Goal: Task Accomplishment & Management: Use online tool/utility

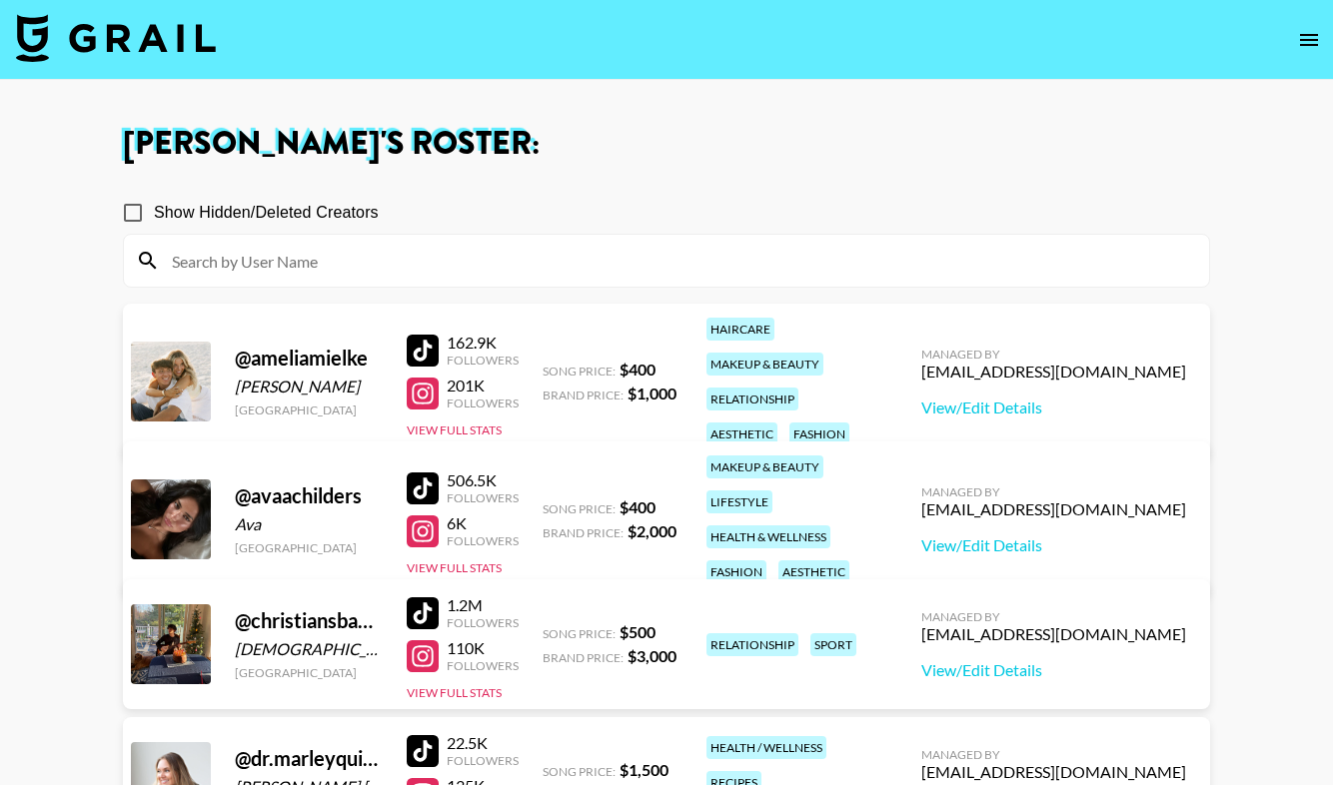
click at [103, 43] on img at bounding box center [116, 38] width 200 height 48
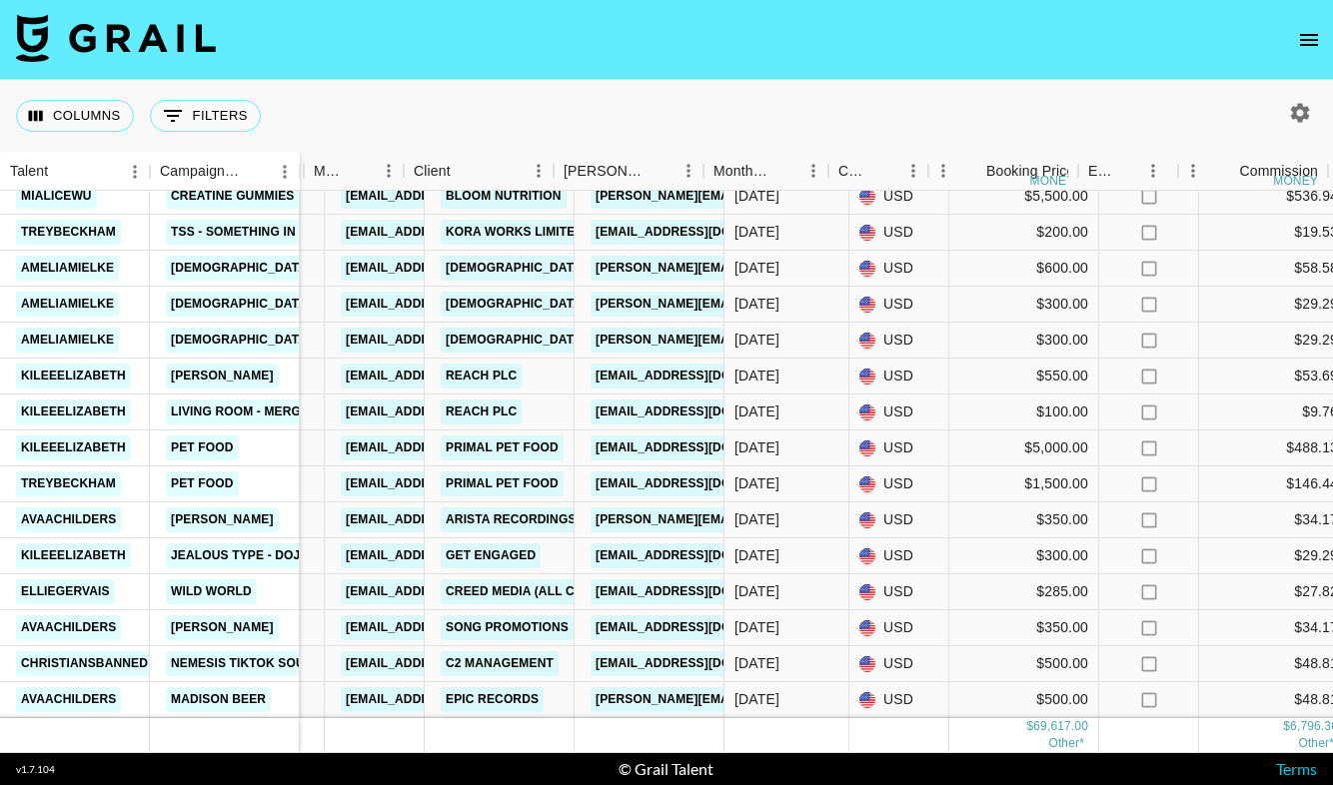
scroll to position [1788, 425]
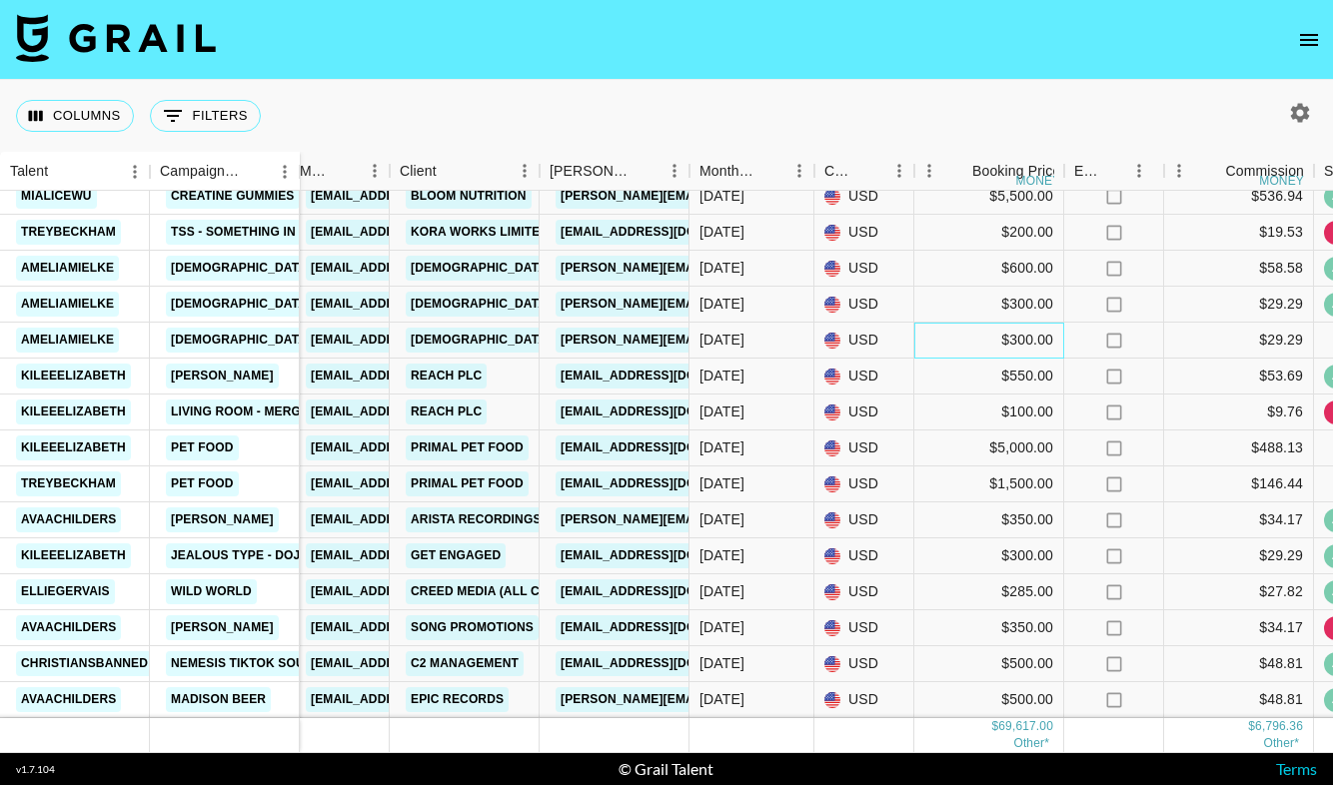
click at [1021, 349] on div "$300.00" at bounding box center [989, 341] width 150 height 36
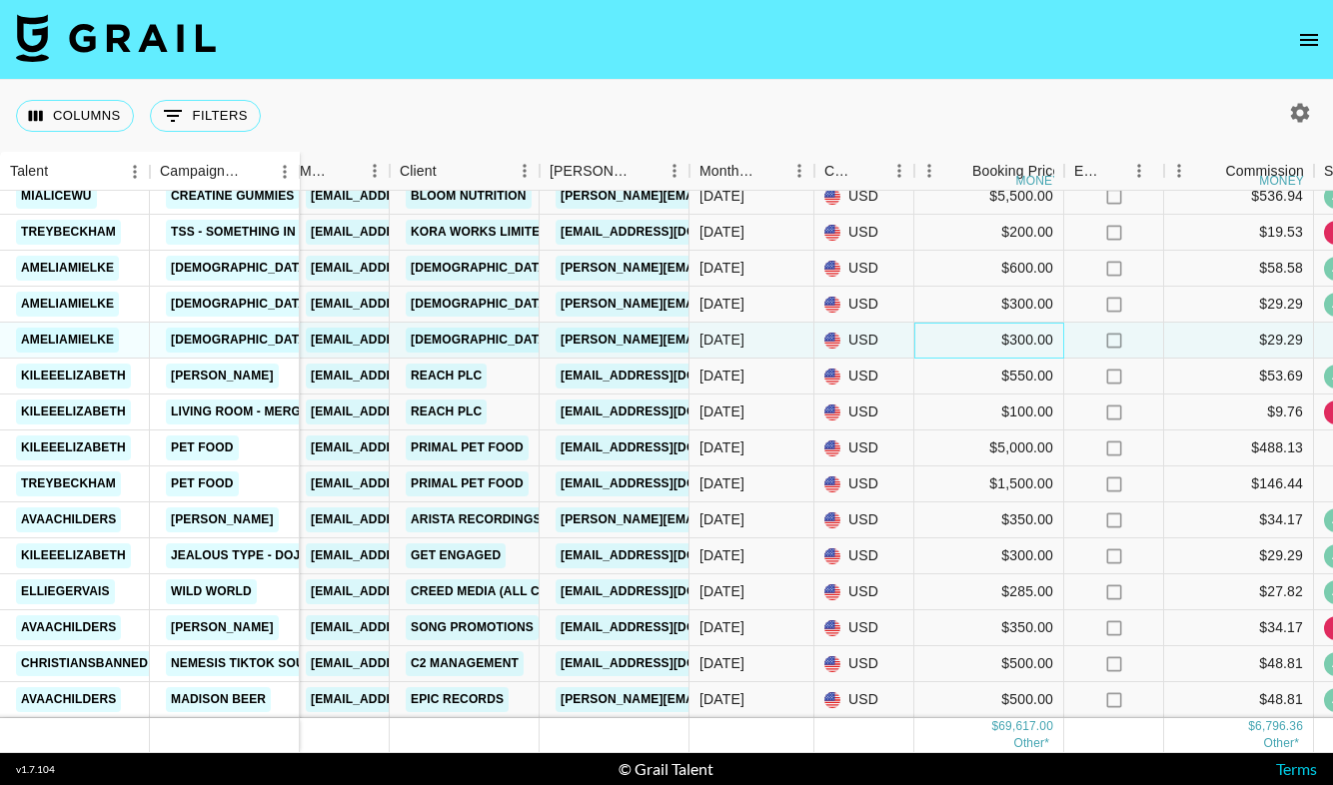
click at [1016, 332] on div "$300.00" at bounding box center [989, 341] width 150 height 36
type input "3"
type input "600"
click at [1234, 341] on div "$29.29" at bounding box center [1239, 341] width 150 height 36
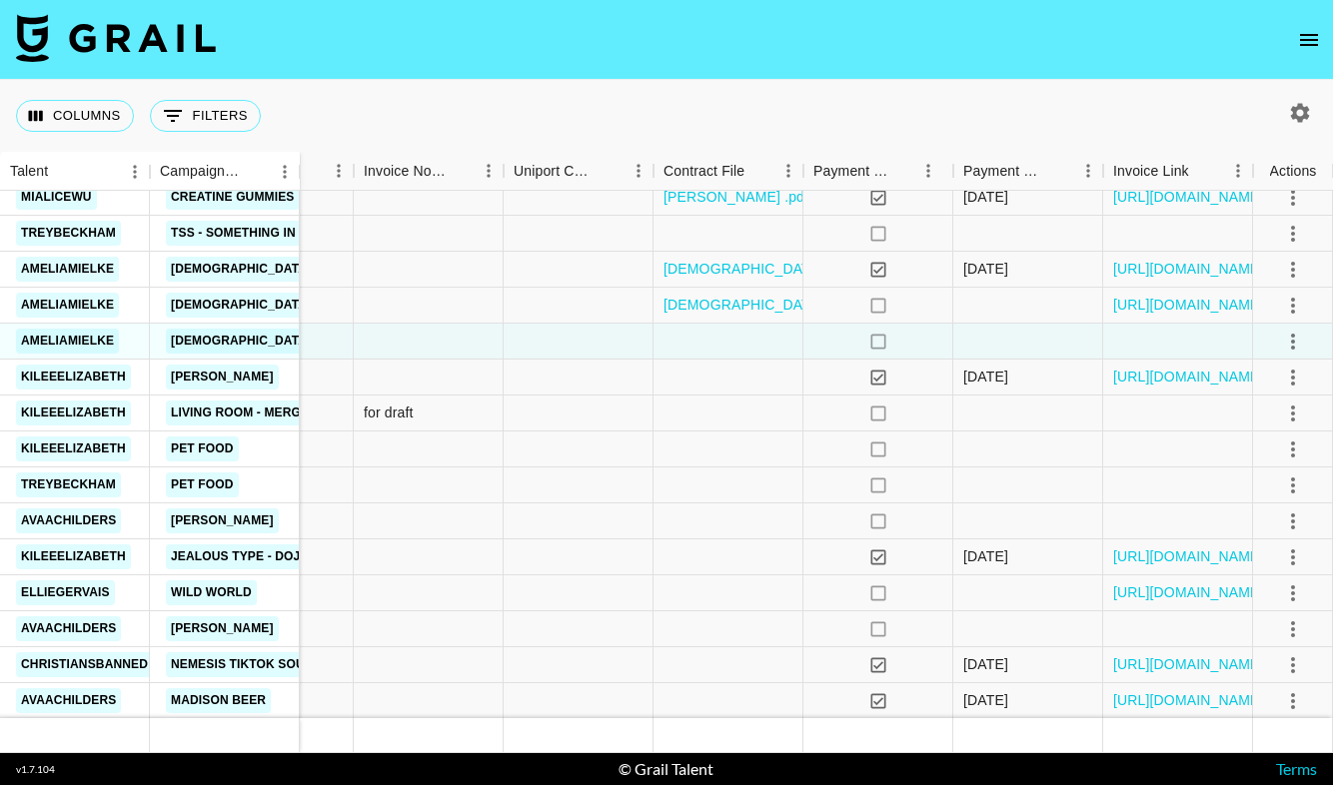
scroll to position [1787, 1984]
click at [715, 350] on div at bounding box center [728, 342] width 150 height 36
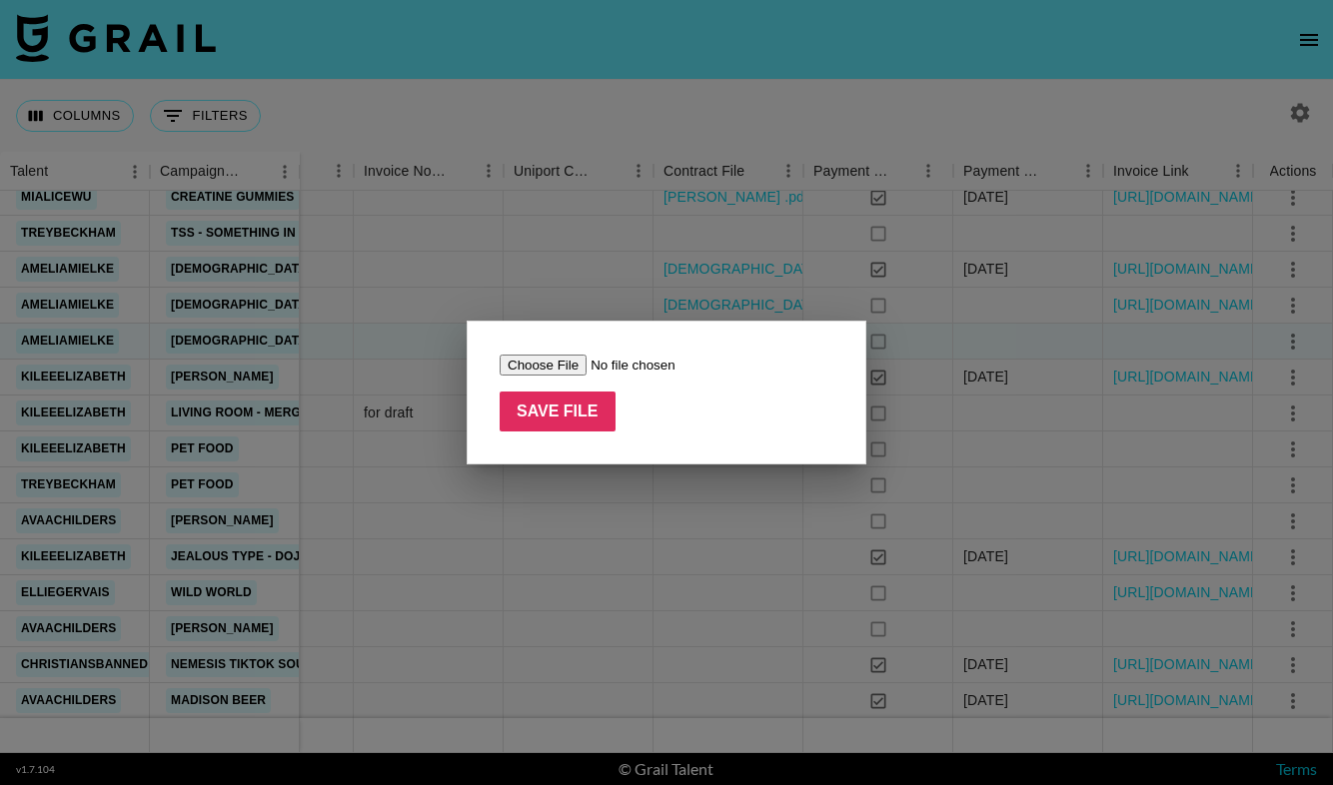
click at [558, 362] on input "file" at bounding box center [626, 365] width 253 height 21
type input "C:\fakepath\ISAIAH INFLUENCER AGREEMENT -- [PERSON_NAME]-2.pdf"
click at [562, 427] on input "Save File" at bounding box center [558, 412] width 116 height 40
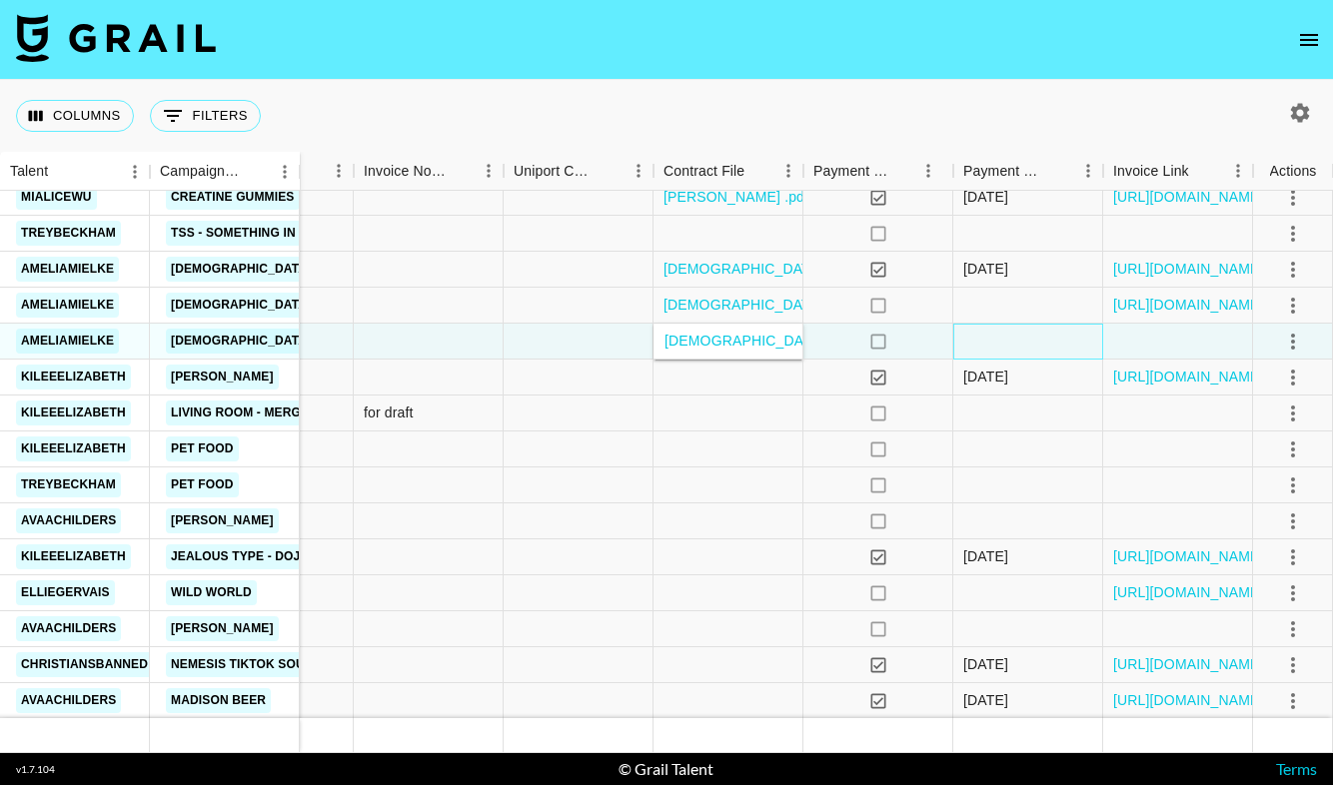
click at [996, 342] on div at bounding box center [1028, 342] width 150 height 36
click at [689, 381] on div at bounding box center [728, 378] width 150 height 36
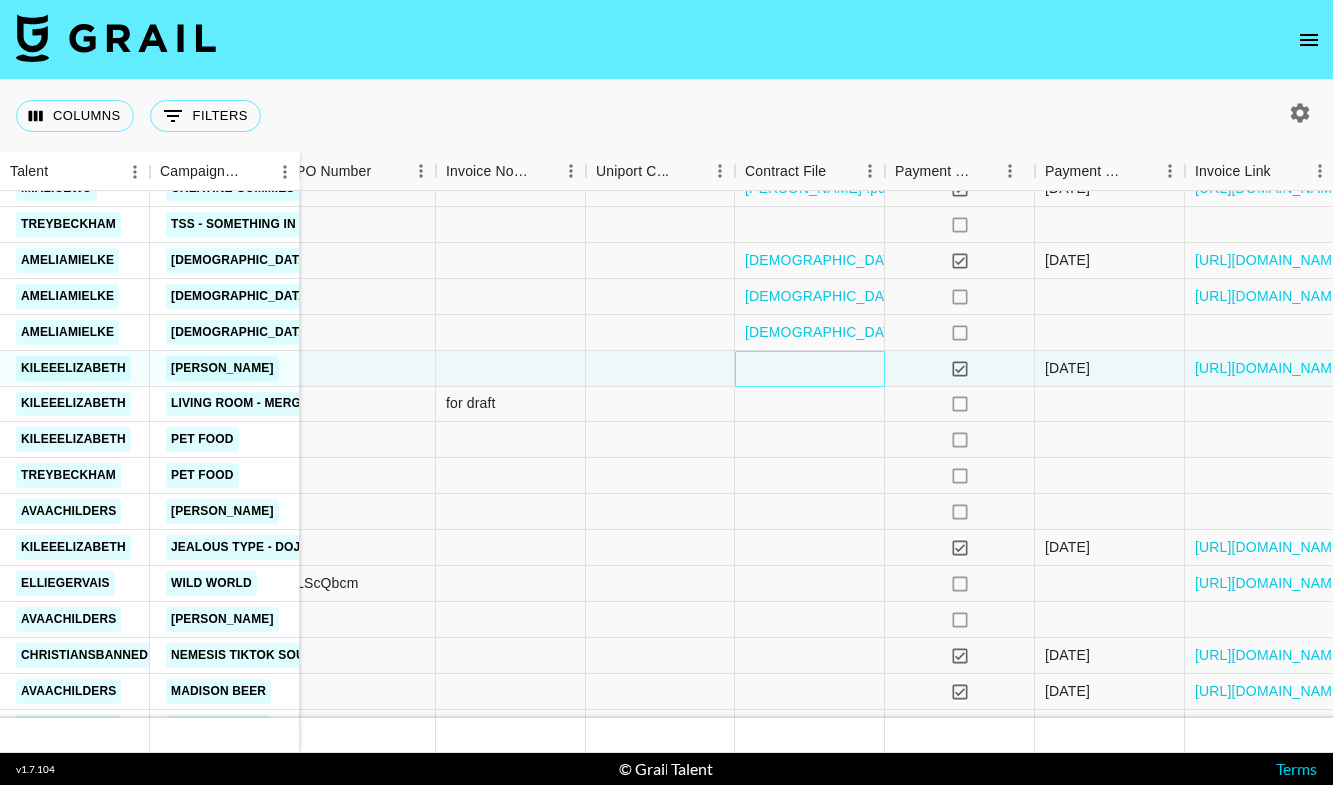
scroll to position [1731, 1902]
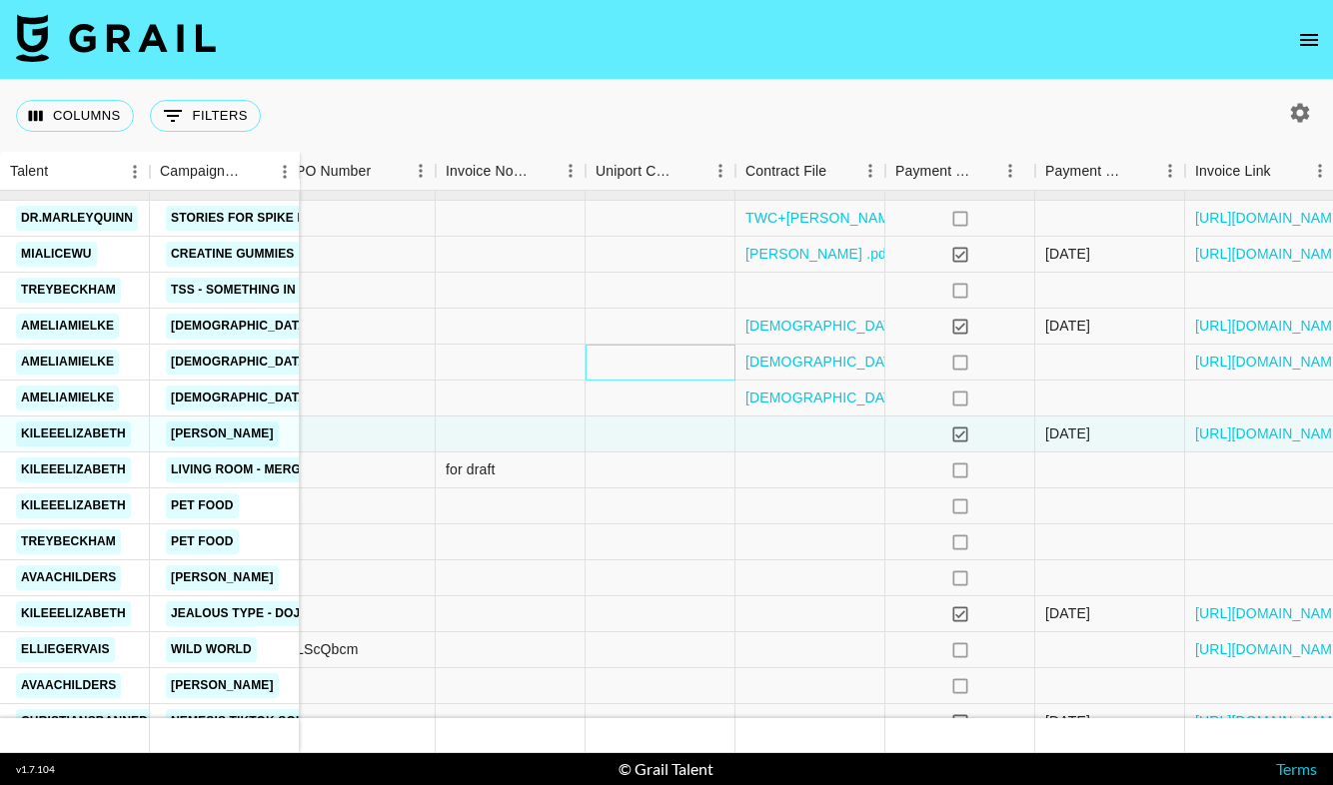
click at [644, 367] on div at bounding box center [661, 363] width 150 height 36
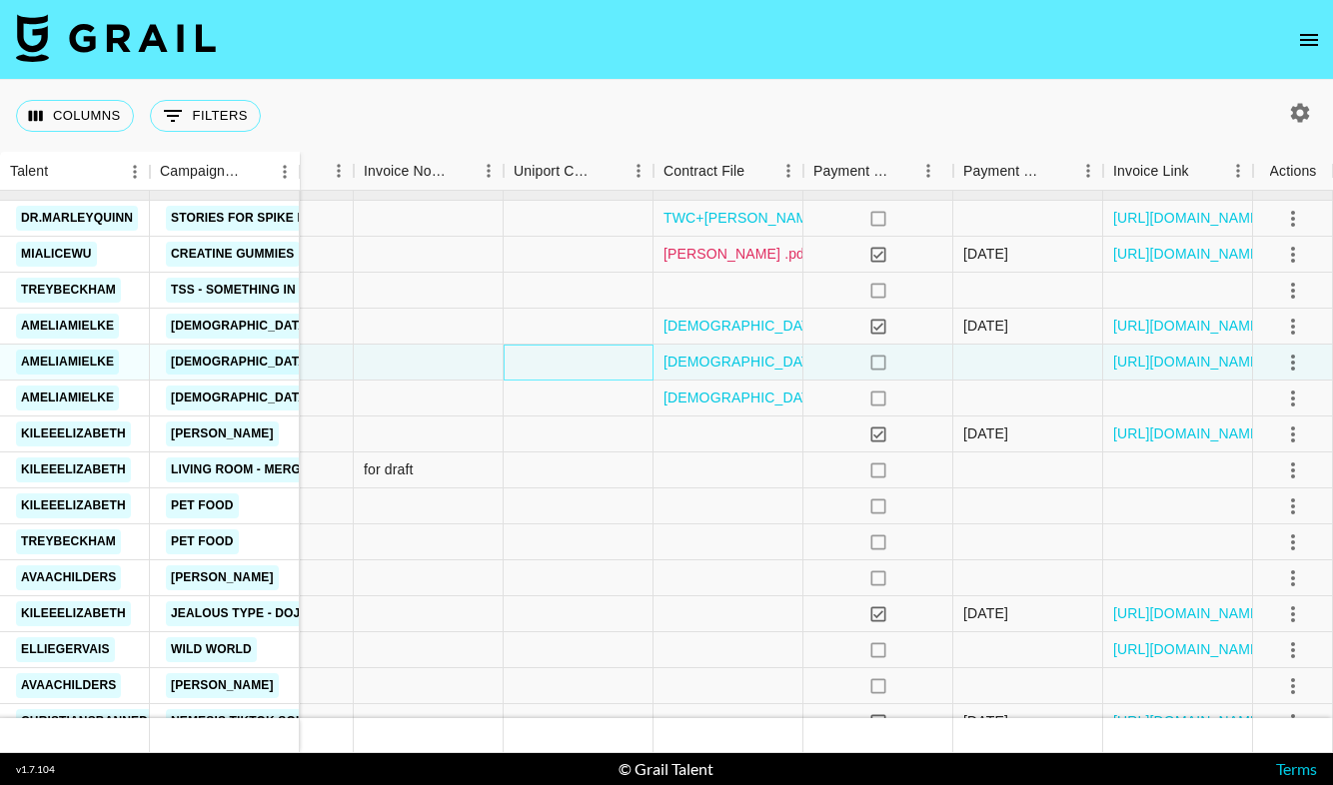
scroll to position [1731, 1984]
click at [609, 406] on div at bounding box center [579, 399] width 150 height 36
